Goal: Task Accomplishment & Management: Manage account settings

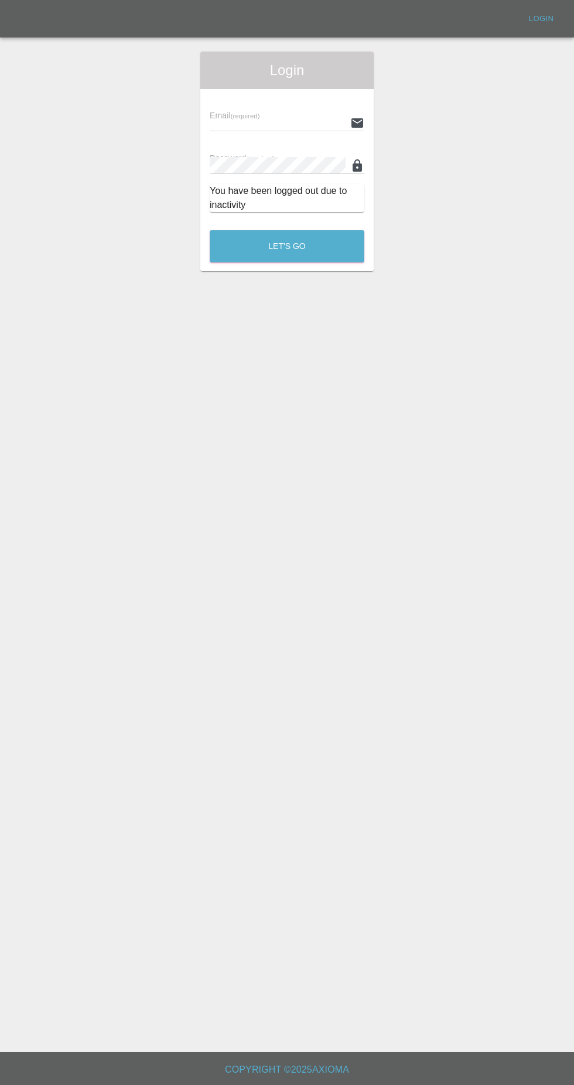
click at [288, 122] on input "text" at bounding box center [278, 122] width 136 height 17
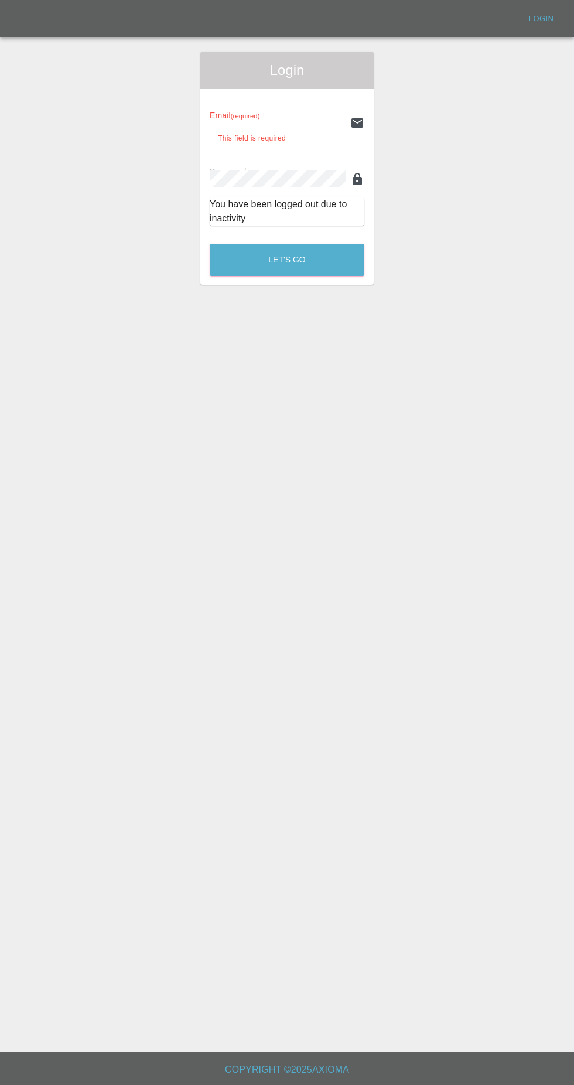
type input "[EMAIL_ADDRESS][DOMAIN_NAME]"
click at [210, 244] on button "Let's Go" at bounding box center [287, 260] width 155 height 32
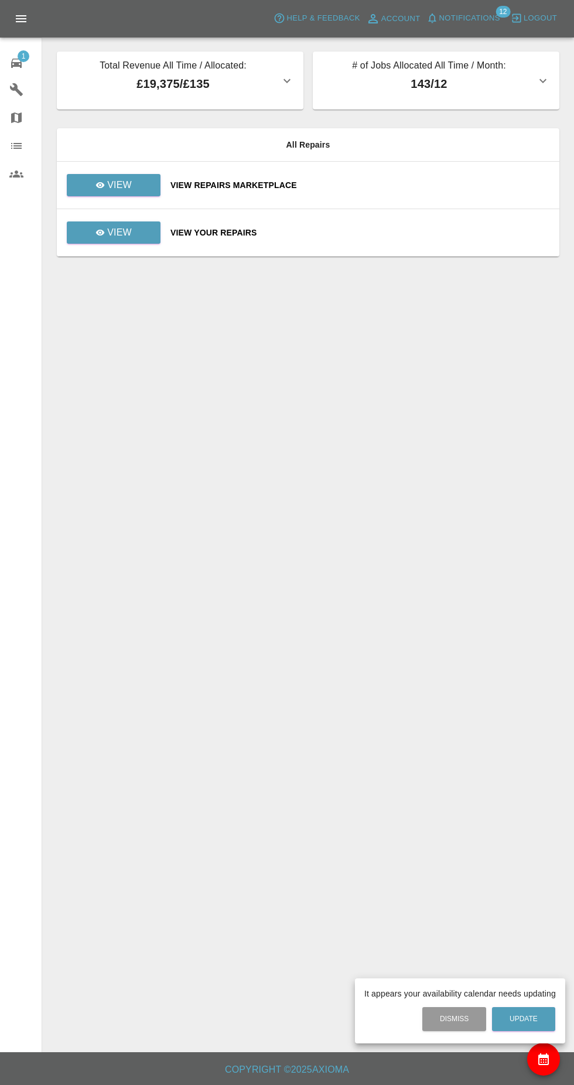
click at [115, 256] on div at bounding box center [287, 542] width 574 height 1085
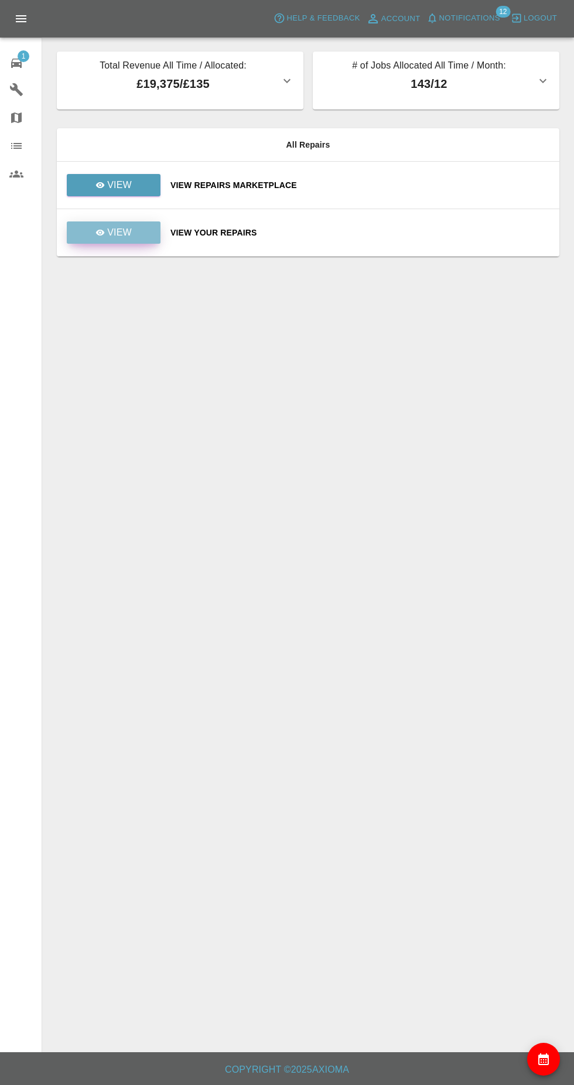
click at [120, 233] on p "View" at bounding box center [119, 233] width 25 height 14
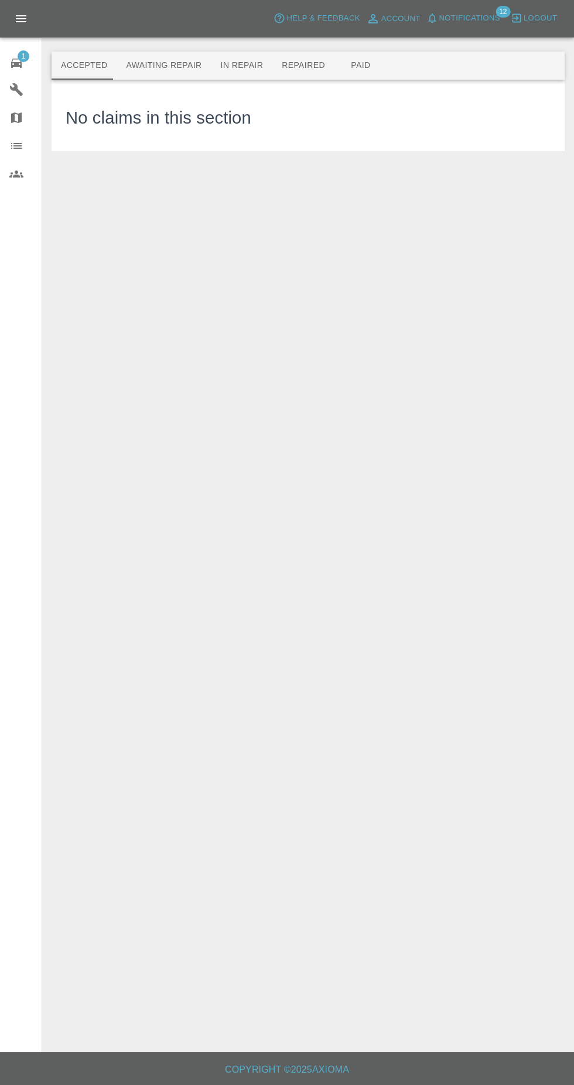
click at [295, 73] on button "Repaired" at bounding box center [304, 66] width 62 height 28
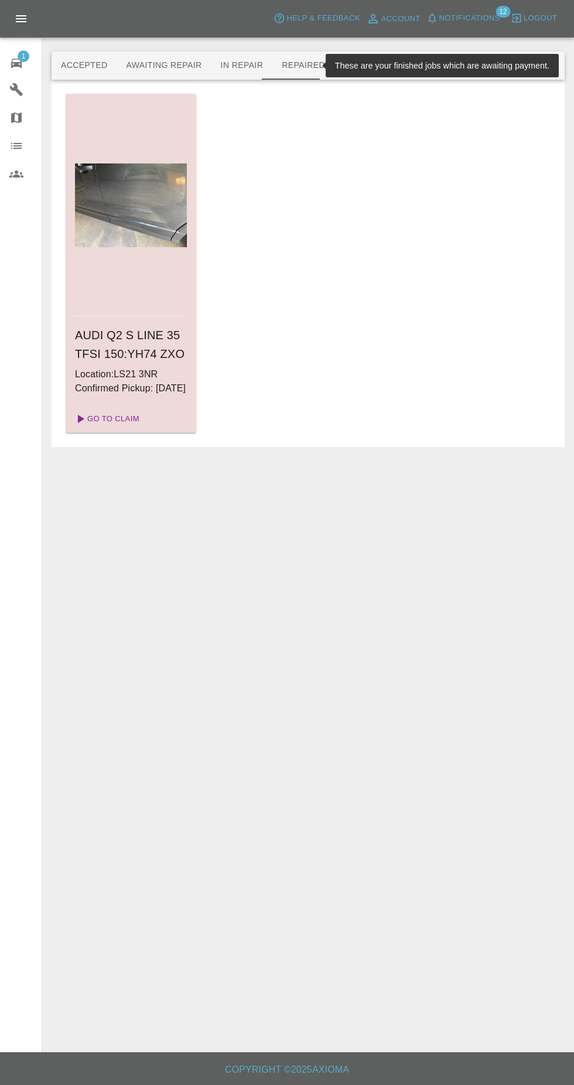
click at [109, 428] on link "Go To Claim" at bounding box center [106, 419] width 72 height 19
